Goal: Information Seeking & Learning: Learn about a topic

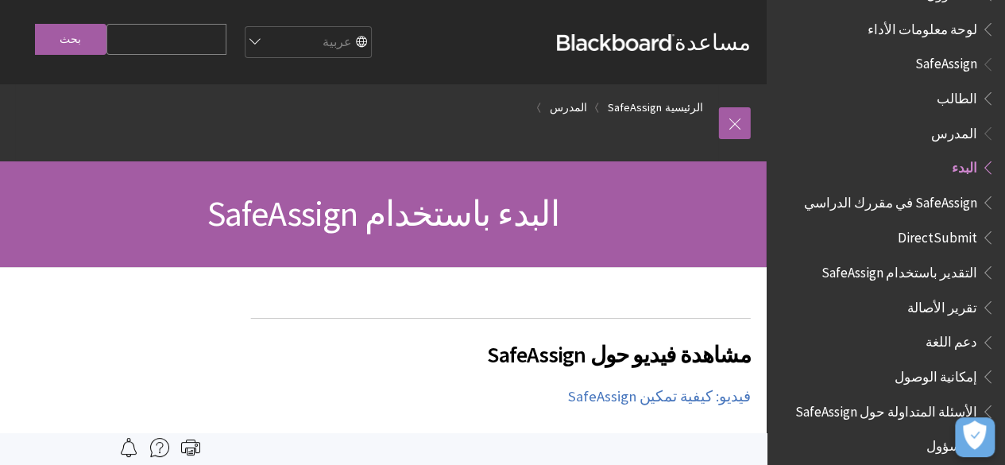
click at [291, 44] on select "English عربية Català Cymraeg Deutsch Español Suomi Français עברית Italiano 日本語 …" at bounding box center [307, 43] width 127 height 32
select select "/SafeAssign/Instructor/Get_Started"
click at [274, 27] on select "English عربية Català Cymraeg Deutsch Español Suomi Français עברית Italiano 日本語 …" at bounding box center [307, 43] width 127 height 32
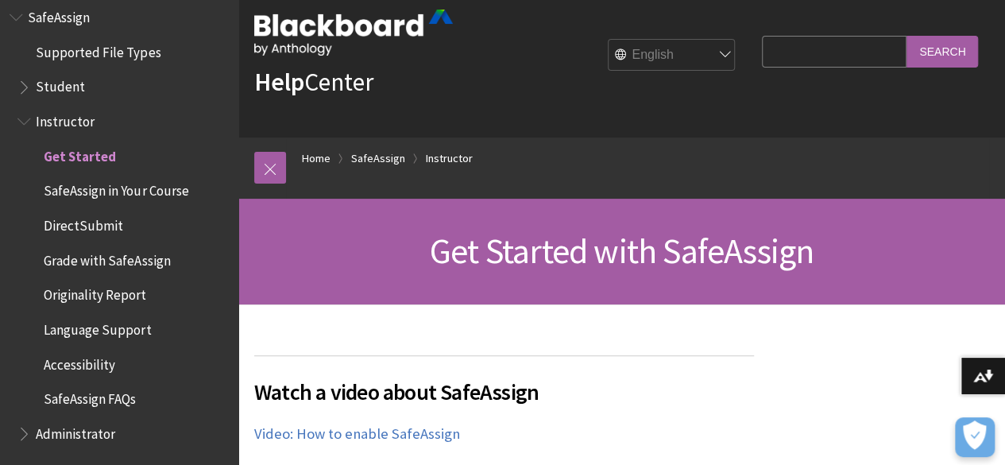
scroll to position [29, 0]
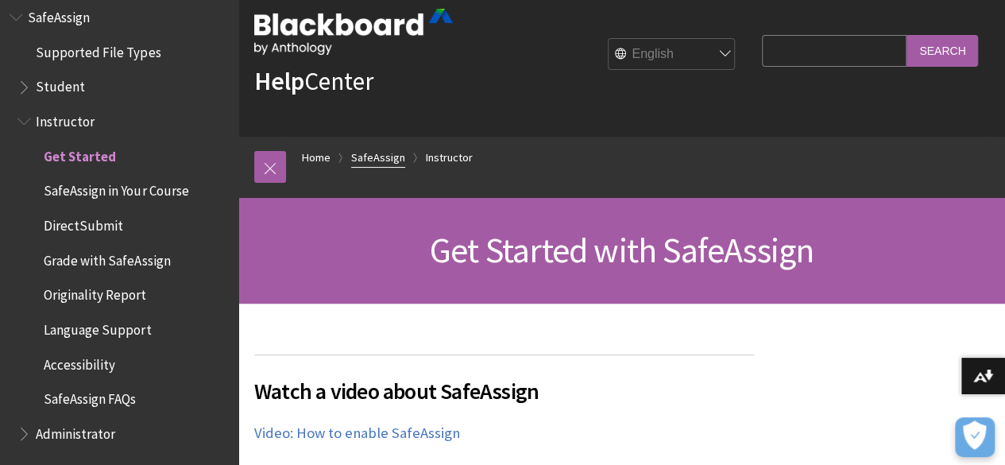
click at [388, 160] on link "SafeAssign" at bounding box center [378, 158] width 54 height 20
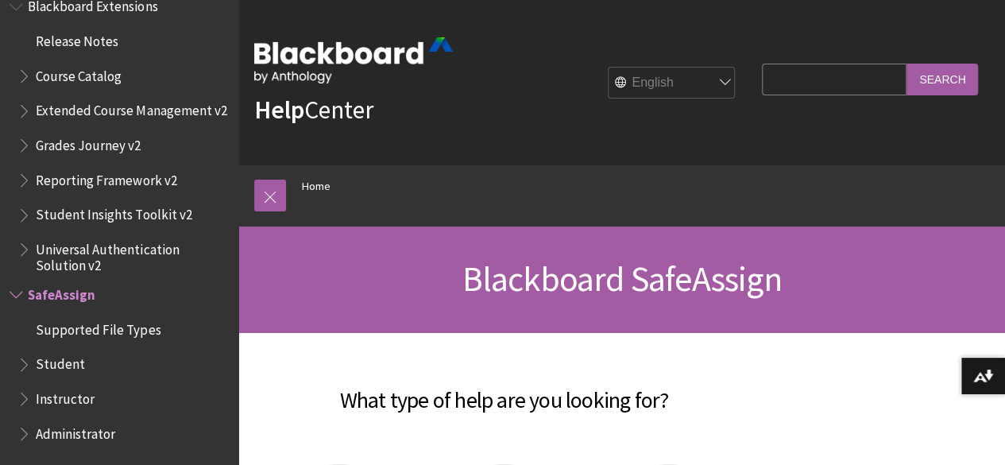
click at [717, 79] on select "English عربية Català Cymraeg Deutsch Español Suomi Français עברית Italiano 日本語 …" at bounding box center [671, 84] width 127 height 32
select select "/ar-sa/SafeAssign"
click at [608, 68] on select "English عربية Català Cymraeg Deutsch Español Suomi Français עברית Italiano 日本語 …" at bounding box center [671, 84] width 127 height 32
